Goal: Information Seeking & Learning: Check status

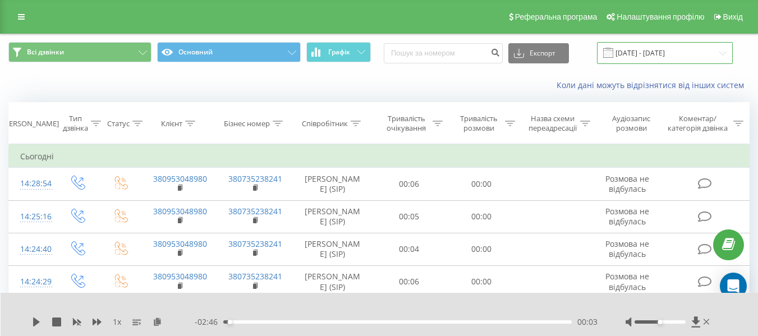
click at [664, 52] on input "[DATE] - [DATE]" at bounding box center [665, 53] width 136 height 22
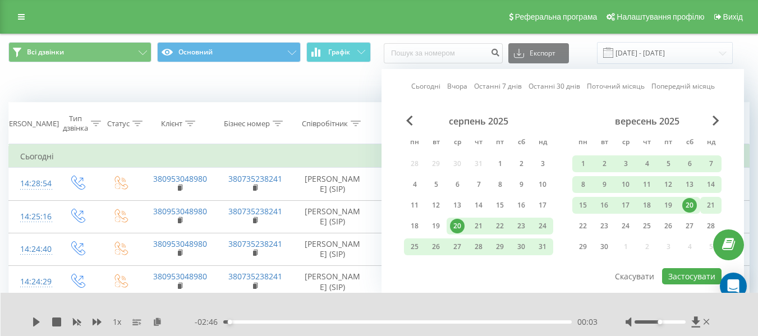
click at [705, 204] on div "21" at bounding box center [710, 205] width 15 height 15
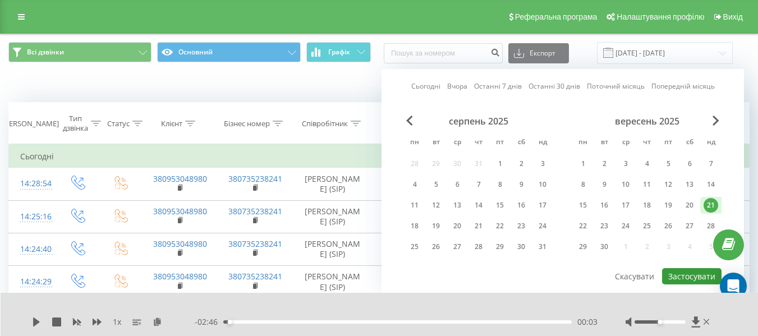
drag, startPoint x: 685, startPoint y: 276, endPoint x: 667, endPoint y: 258, distance: 25.4
click at [685, 276] on button "Застосувати" at bounding box center [691, 276] width 59 height 16
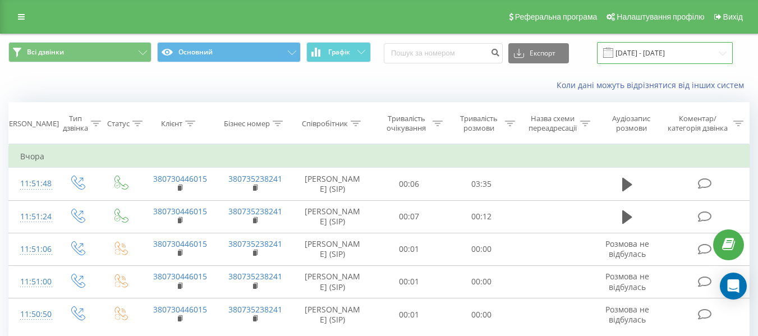
click at [664, 54] on input "21.09.2025 - 21.09.2025" at bounding box center [665, 53] width 136 height 22
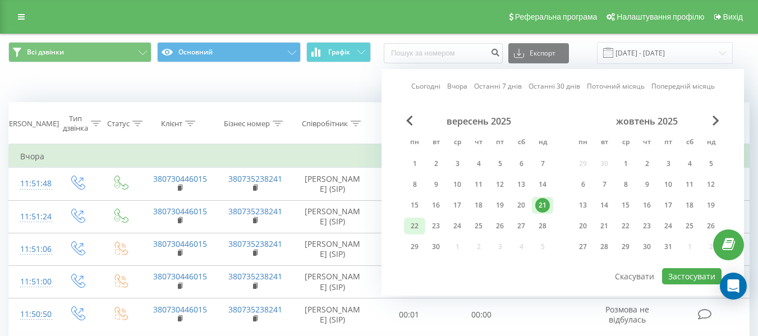
click at [419, 225] on div "22" at bounding box center [414, 226] width 15 height 15
click at [680, 281] on button "Застосувати" at bounding box center [691, 276] width 59 height 16
type input "22.09.2025 - 22.09.2025"
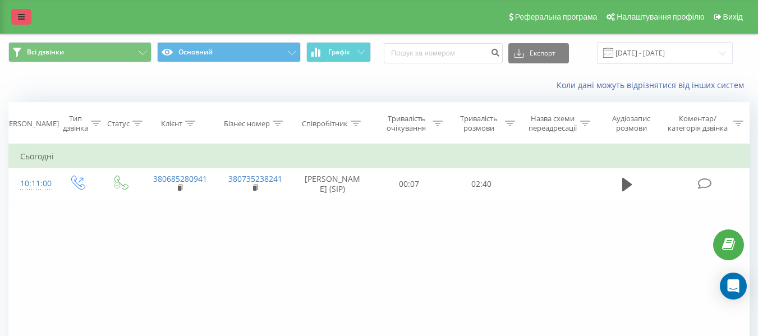
click at [20, 16] on icon at bounding box center [21, 17] width 7 height 8
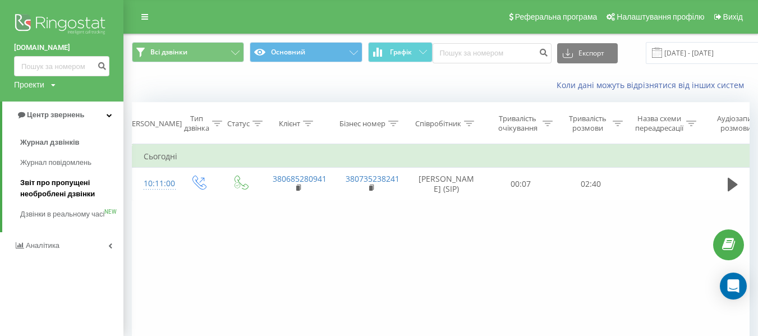
click at [73, 187] on span "Звіт про пропущені необроблені дзвінки" at bounding box center [69, 188] width 98 height 22
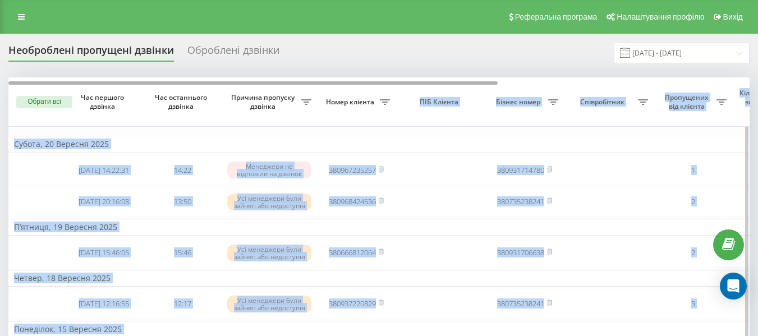
drag, startPoint x: 382, startPoint y: 81, endPoint x: 406, endPoint y: 84, distance: 23.8
click at [403, 84] on div at bounding box center [252, 82] width 489 height 3
click at [407, 91] on th "ПІБ Клієнта" at bounding box center [440, 101] width 90 height 49
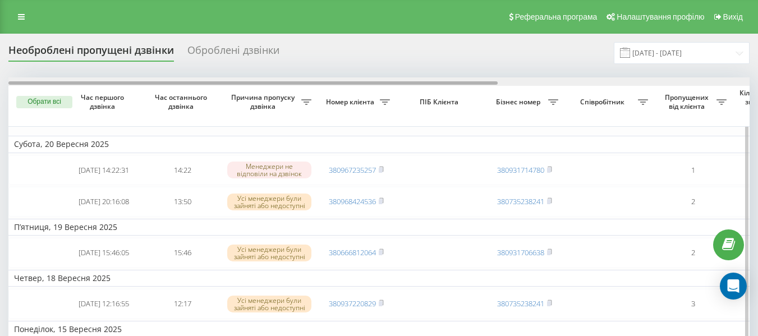
drag, startPoint x: 403, startPoint y: 82, endPoint x: 227, endPoint y: 105, distance: 177.0
